Goal: Book appointment/travel/reservation

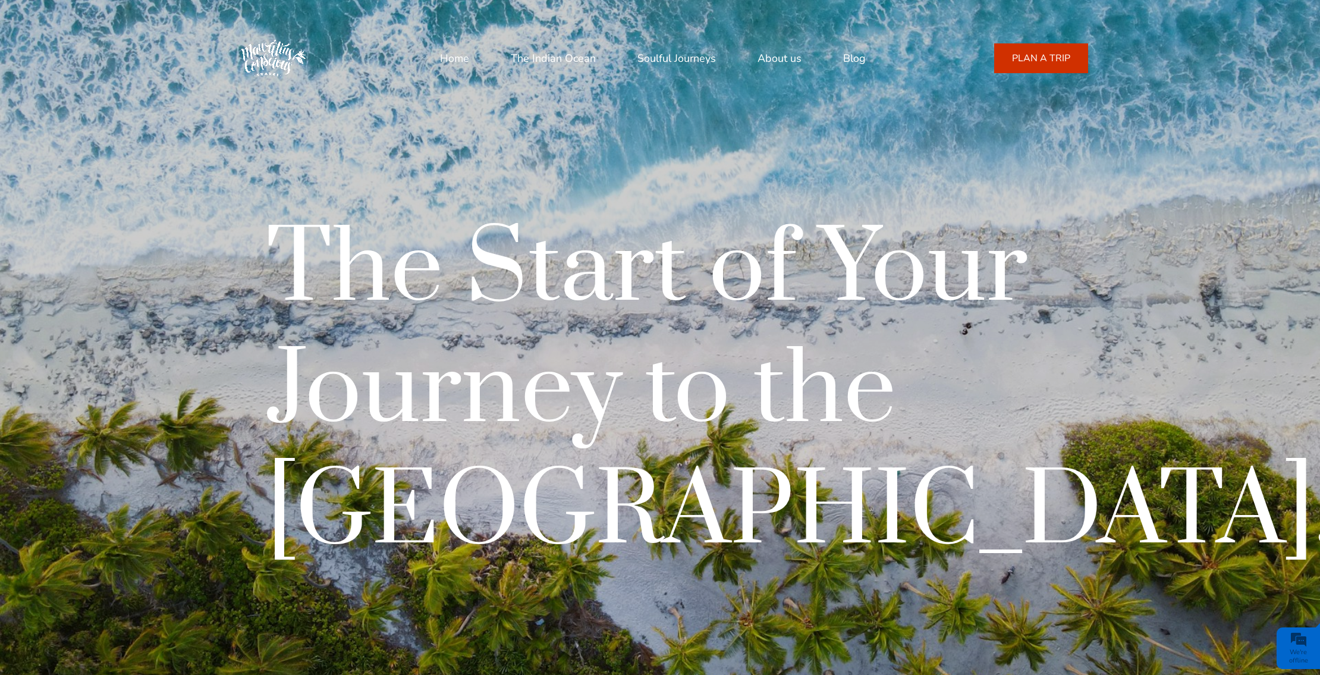
click at [583, 216] on h1 "The Start of Your Journey to the Indian Ocean." at bounding box center [800, 392] width 1068 height 364
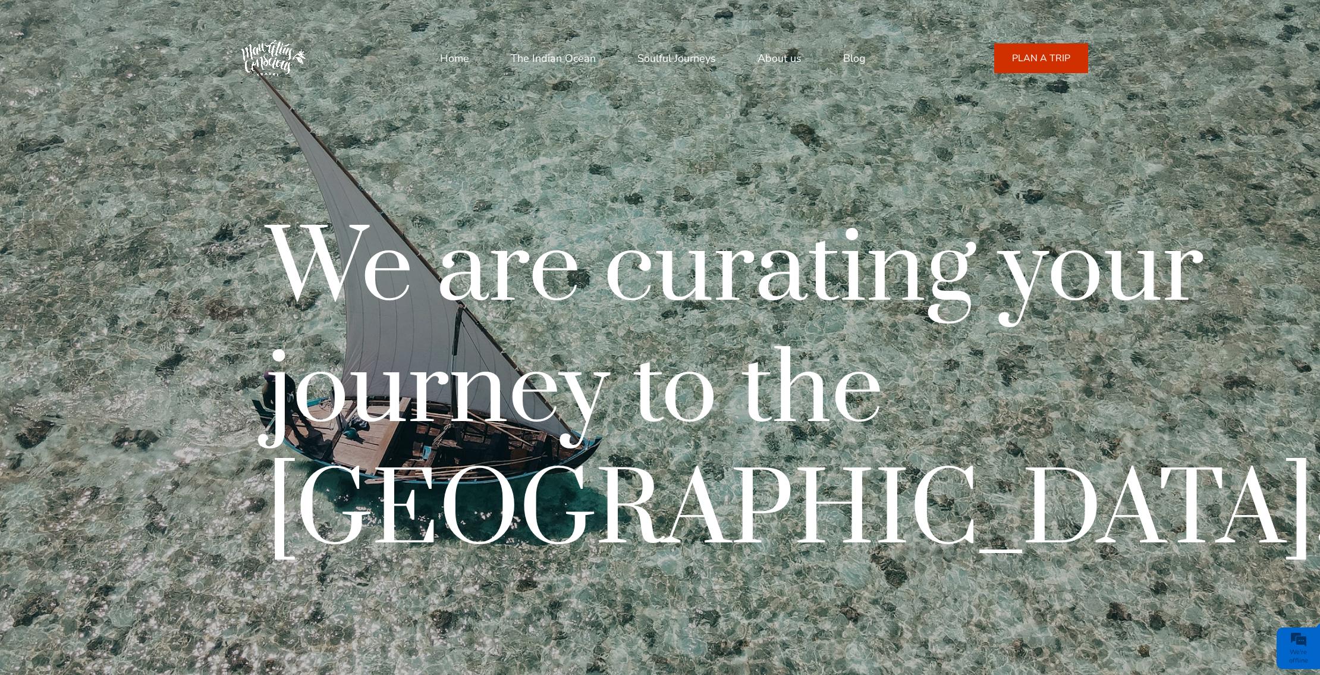
click at [698, 67] on link "Soulful Journeys" at bounding box center [676, 58] width 78 height 29
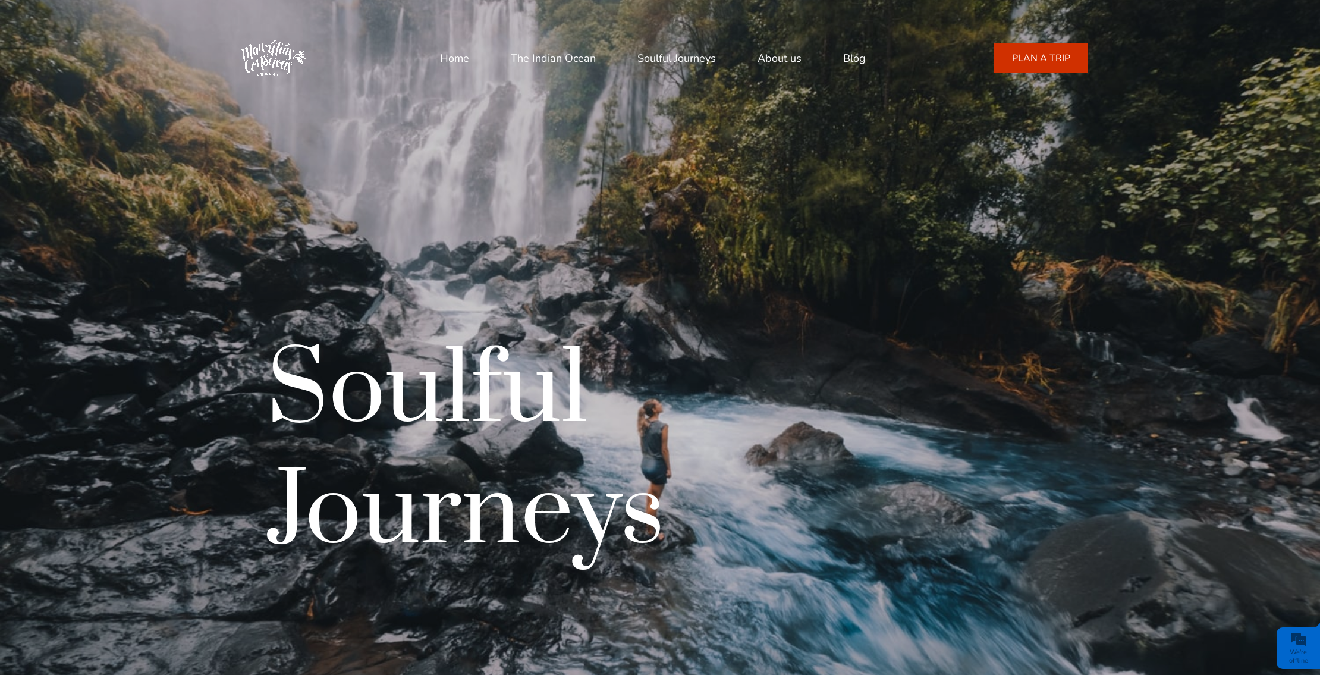
click at [577, 66] on link "The Indian Ocean" at bounding box center [553, 58] width 85 height 29
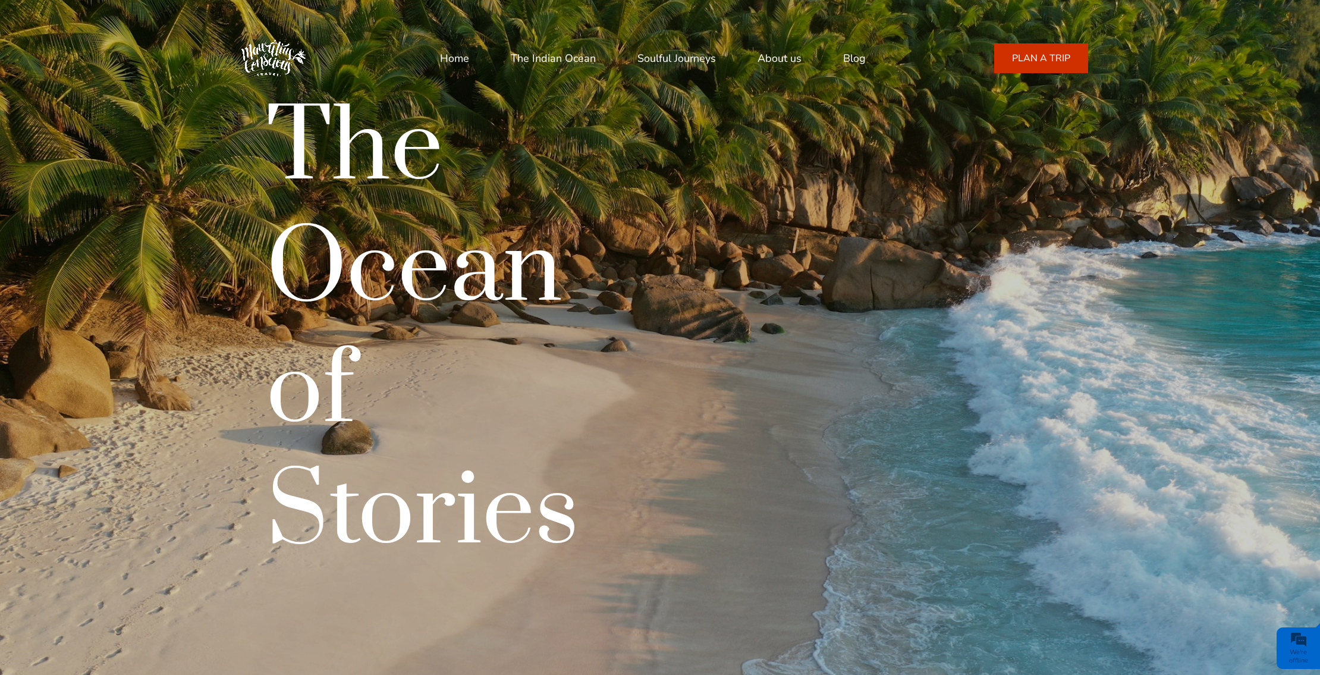
click at [632, 233] on div "The Ocean of Stories" at bounding box center [446, 331] width 428 height 485
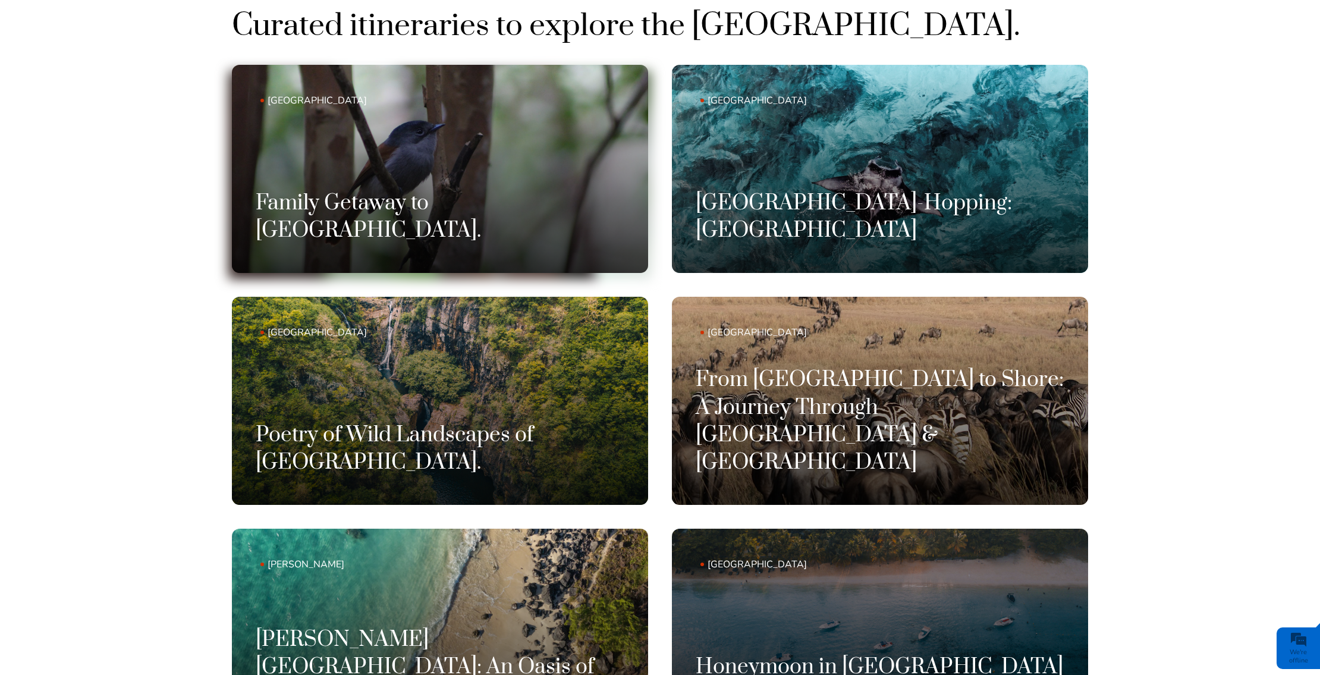
scroll to position [1050, 0]
click at [475, 158] on link "Mauritius Family Getaway to Mauritius." at bounding box center [440, 168] width 416 height 208
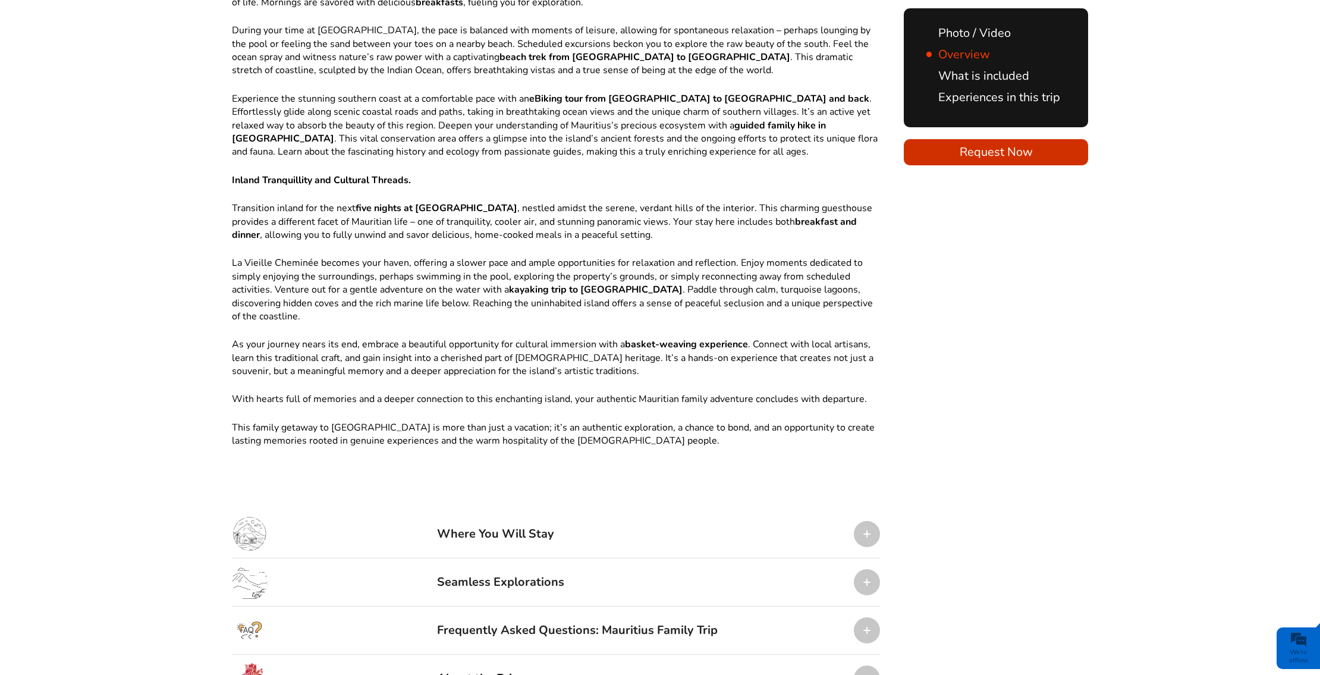
scroll to position [1039, 0]
